Goal: Information Seeking & Learning: Learn about a topic

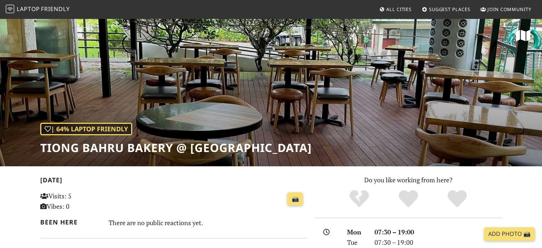
click at [54, 10] on span "Friendly" at bounding box center [55, 9] width 29 height 8
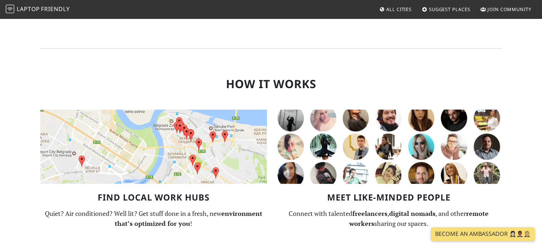
scroll to position [428, 0]
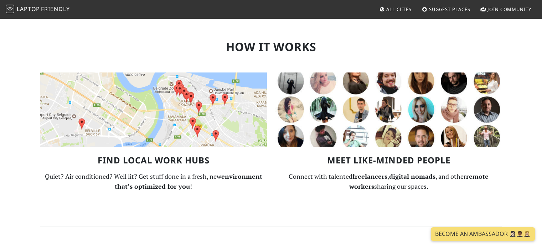
click at [197, 126] on img at bounding box center [153, 109] width 227 height 74
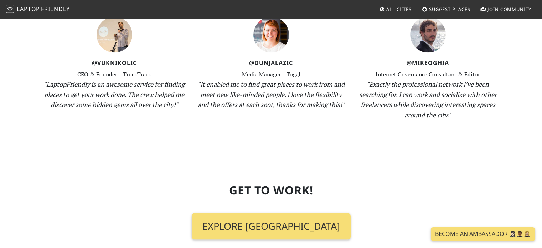
scroll to position [713, 0]
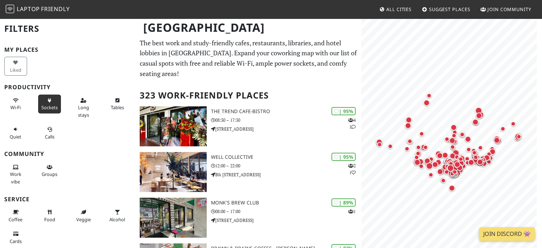
click at [48, 102] on button "Sockets" at bounding box center [49, 103] width 23 height 19
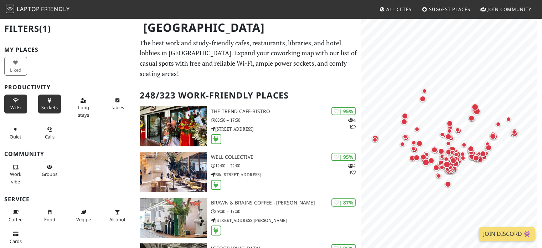
click at [10, 99] on button "Wi-Fi" at bounding box center [15, 103] width 23 height 19
click at [80, 103] on button "Long stays" at bounding box center [83, 107] width 23 height 26
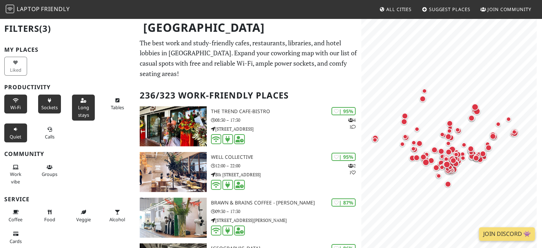
click at [19, 127] on button "Quiet" at bounding box center [15, 132] width 23 height 19
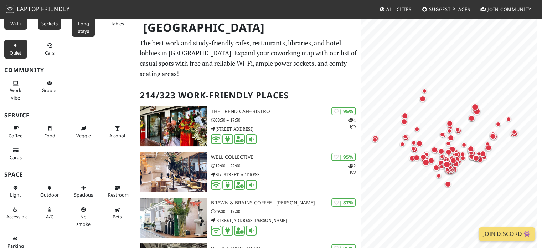
scroll to position [87, 0]
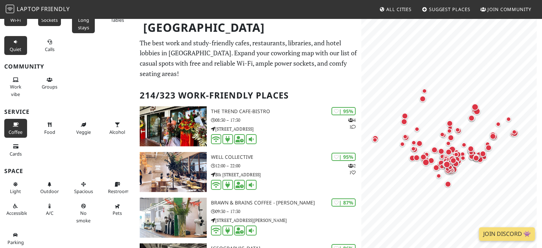
click at [17, 124] on icon at bounding box center [16, 125] width 6 height 5
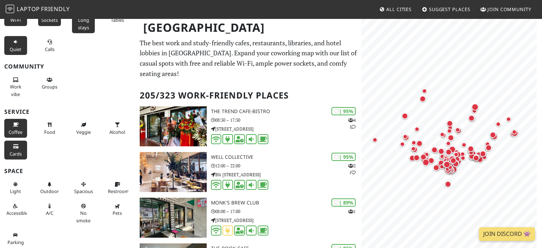
click at [17, 153] on span "Cards" at bounding box center [16, 153] width 12 height 6
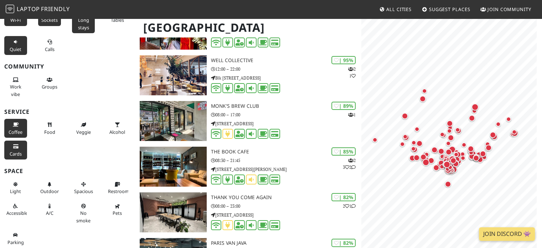
scroll to position [107, 0]
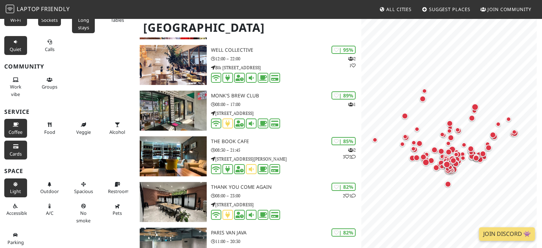
click at [17, 184] on icon at bounding box center [16, 184] width 6 height 5
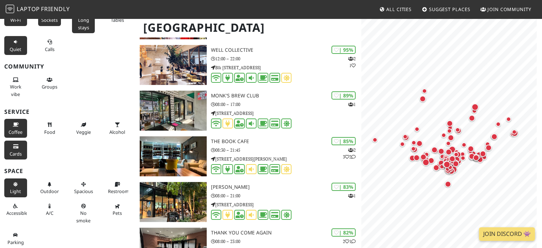
click at [17, 184] on icon at bounding box center [16, 184] width 6 height 5
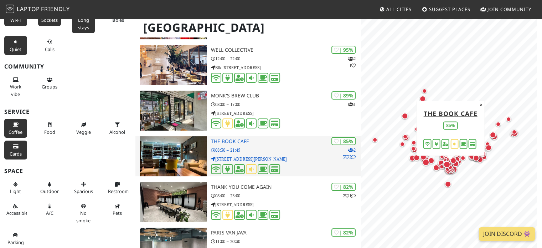
scroll to position [0, 0]
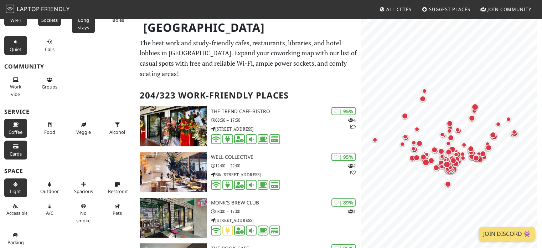
click at [16, 185] on icon at bounding box center [16, 184] width 6 height 5
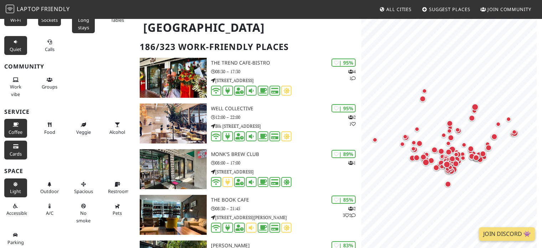
scroll to position [71, 0]
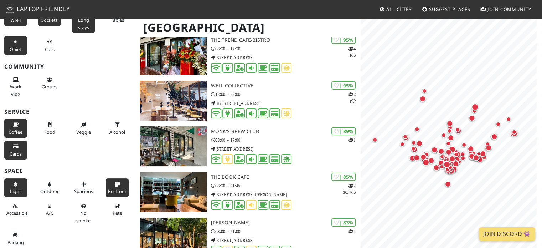
click at [120, 180] on button "Restroom" at bounding box center [117, 187] width 23 height 19
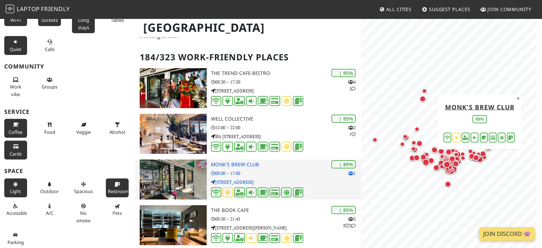
scroll to position [0, 0]
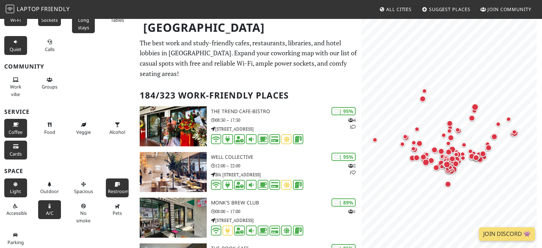
click at [49, 207] on button "A/C" at bounding box center [49, 209] width 23 height 19
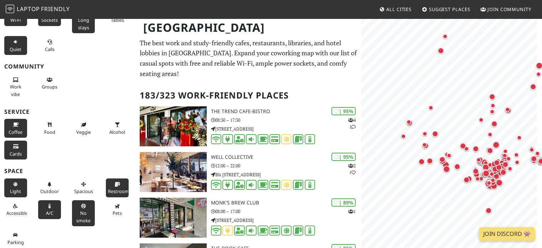
click at [83, 210] on span "No smoke" at bounding box center [83, 217] width 14 height 14
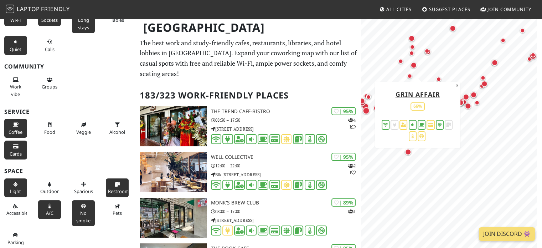
drag, startPoint x: 498, startPoint y: 127, endPoint x: 413, endPoint y: 65, distance: 104.8
click at [413, 65] on div "Map marker" at bounding box center [418, 69] width 14 height 14
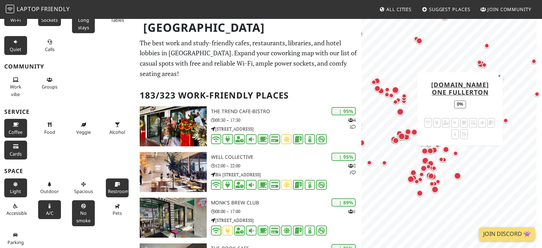
drag, startPoint x: 419, startPoint y: 112, endPoint x: 462, endPoint y: 154, distance: 59.7
click at [462, 154] on div "Map marker" at bounding box center [460, 157] width 14 height 14
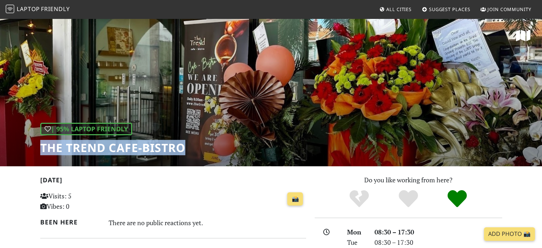
drag, startPoint x: 173, startPoint y: 144, endPoint x: 36, endPoint y: 136, distance: 137.1
click at [36, 136] on div "| 95% Laptop Friendly The Trend cafe-bistro" at bounding box center [271, 92] width 542 height 148
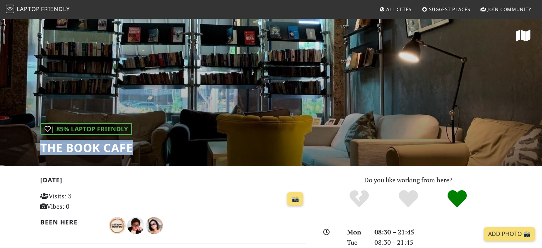
drag, startPoint x: 135, startPoint y: 148, endPoint x: 57, endPoint y: 143, distance: 78.6
click at [33, 144] on div "| 85% Laptop Friendly The Book Cafe" at bounding box center [271, 92] width 542 height 148
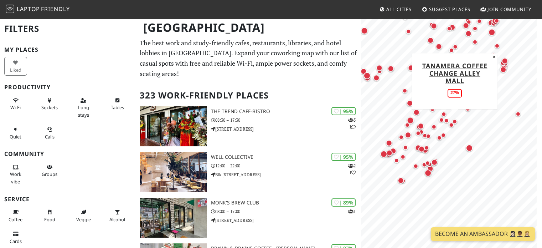
drag, startPoint x: 430, startPoint y: 113, endPoint x: 461, endPoint y: 116, distance: 30.5
click at [461, 116] on div "Map marker" at bounding box center [455, 121] width 14 height 14
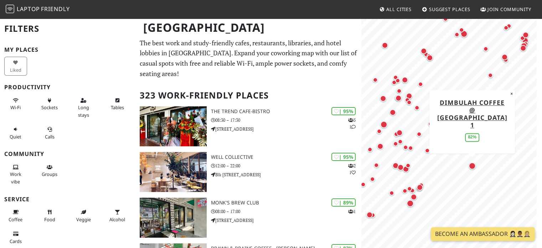
click at [472, 169] on div "Map marker" at bounding box center [472, 165] width 7 height 7
